Goal: Transaction & Acquisition: Purchase product/service

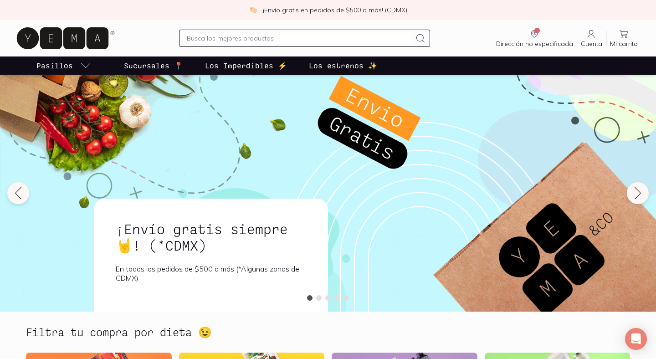
click at [306, 38] on input "text" at bounding box center [299, 38] width 224 height 11
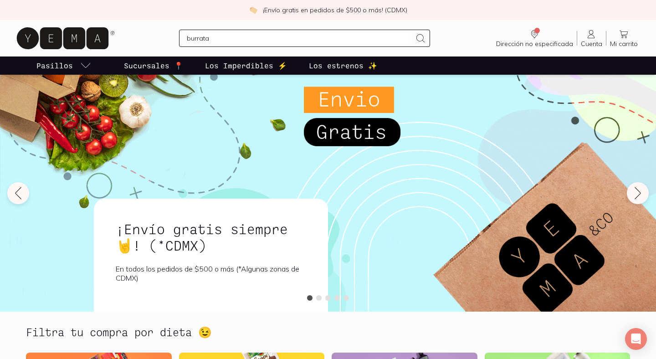
type input "burrata"
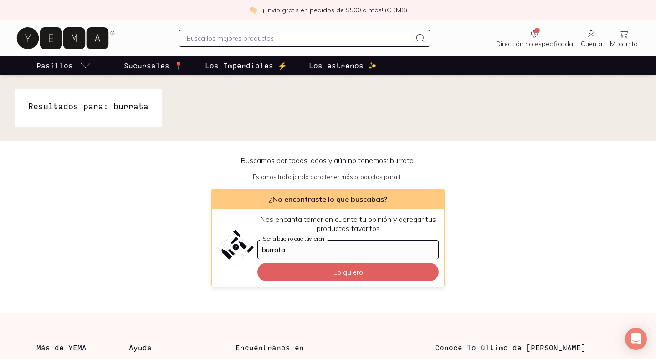
click at [261, 38] on input "text" at bounding box center [299, 38] width 224 height 11
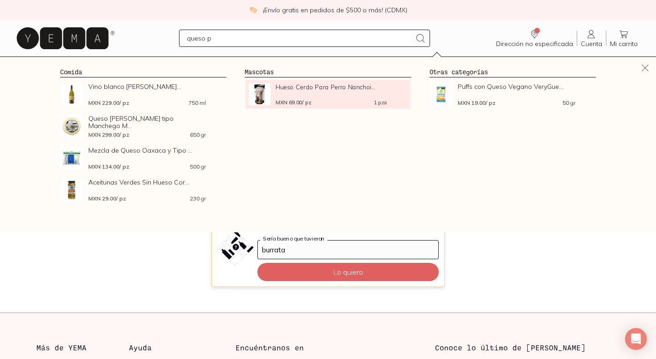
type input "queso p"
click at [293, 87] on span "Hueso Cerdo Para Perro Nanchoi..." at bounding box center [332, 86] width 112 height 7
